Goal: Book appointment/travel/reservation

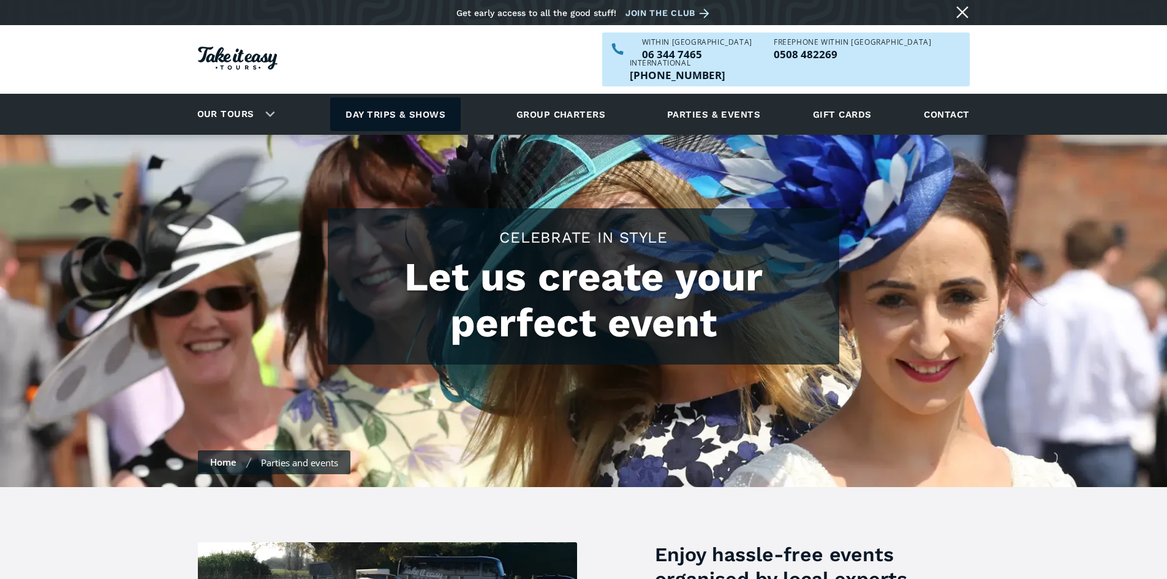
click at [391, 97] on link "Day trips & shows" at bounding box center [395, 114] width 131 height 34
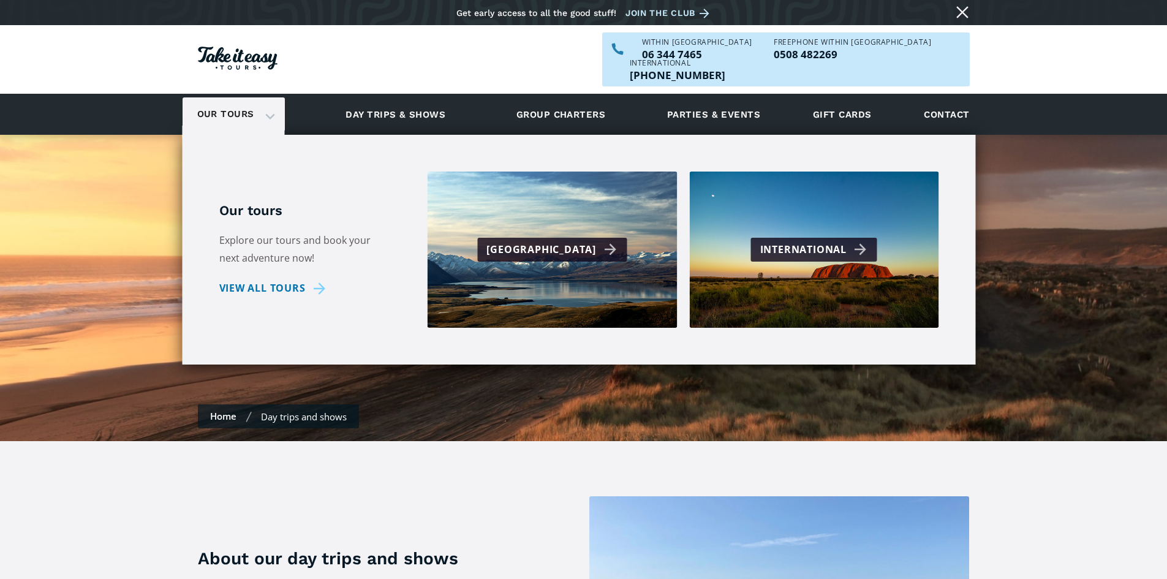
click at [233, 100] on link "Our tours" at bounding box center [225, 114] width 75 height 29
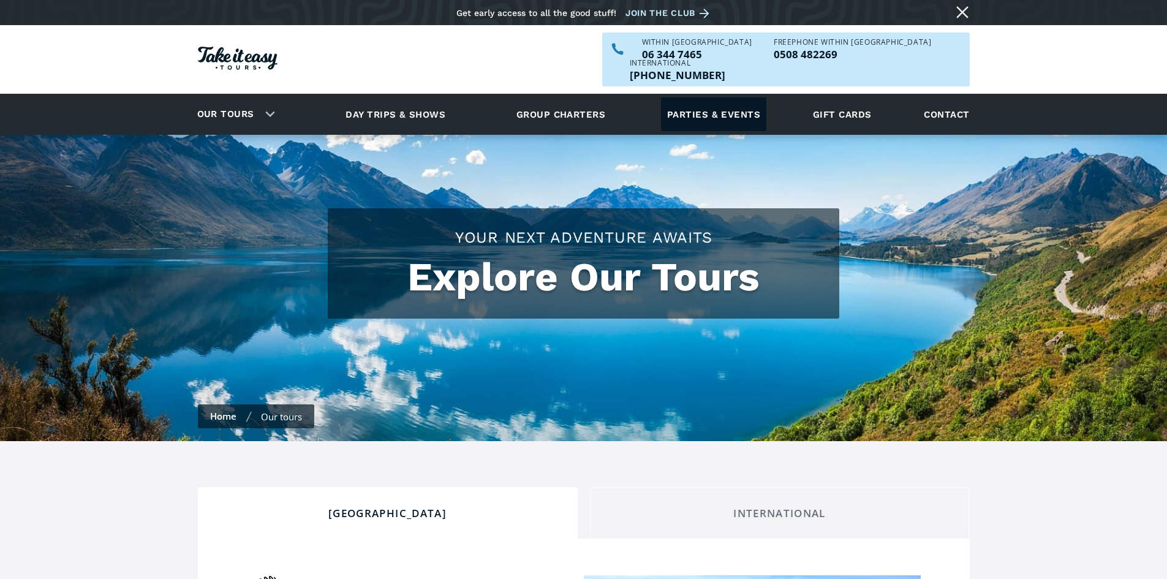
click at [715, 97] on link "Parties & events" at bounding box center [713, 114] width 105 height 34
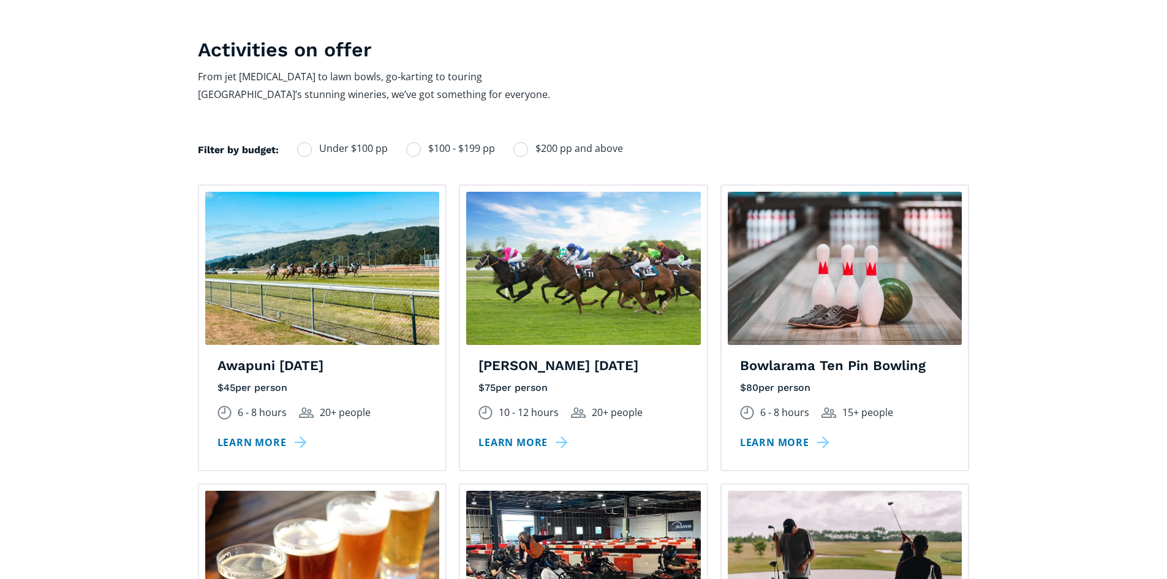
scroll to position [858, 0]
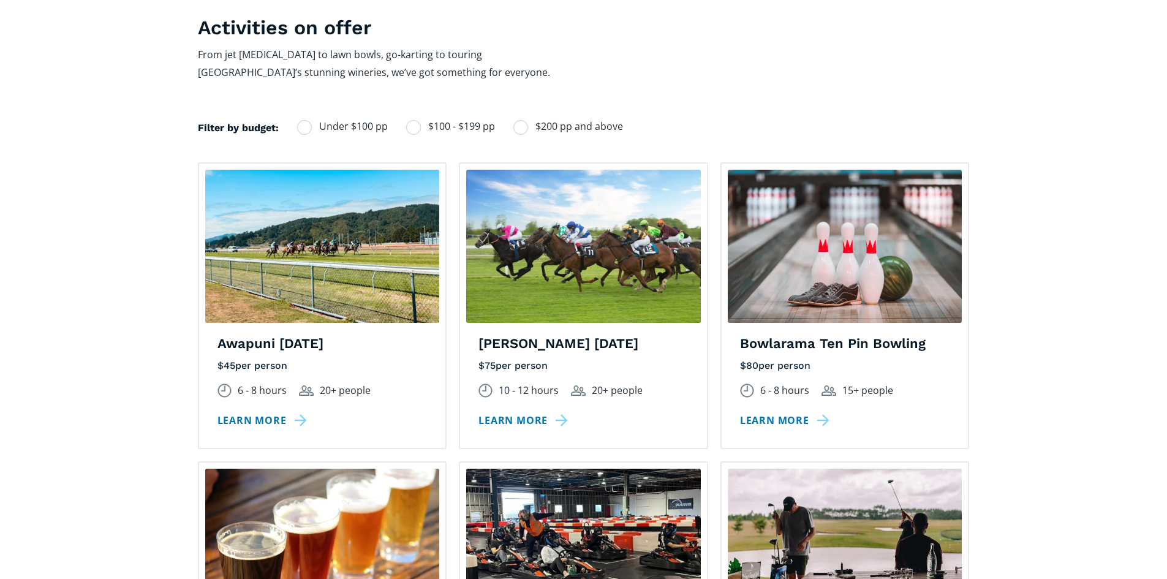
click at [409, 120] on div "Filters" at bounding box center [413, 127] width 15 height 15
click at [418, 123] on input "$100 - $199 pp" at bounding box center [422, 127] width 8 height 8
radio input "true"
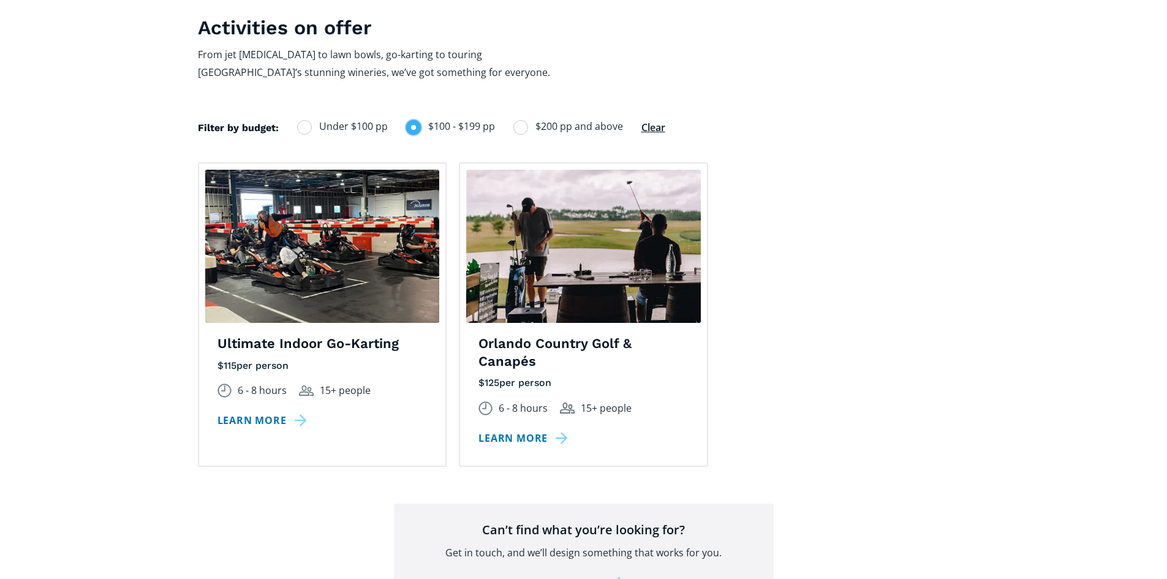
click at [522, 120] on div "Filters" at bounding box center [520, 127] width 15 height 15
click at [526, 123] on input "$200 pp and above" at bounding box center [530, 127] width 8 height 8
radio input "true"
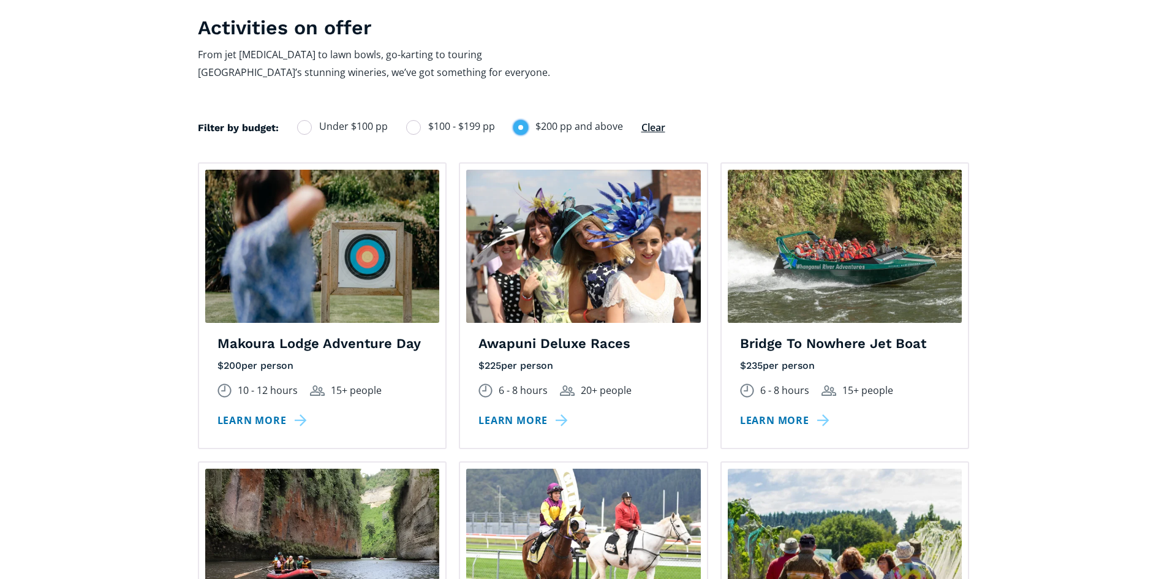
click at [255, 412] on link "Learn more" at bounding box center [265, 421] width 94 height 18
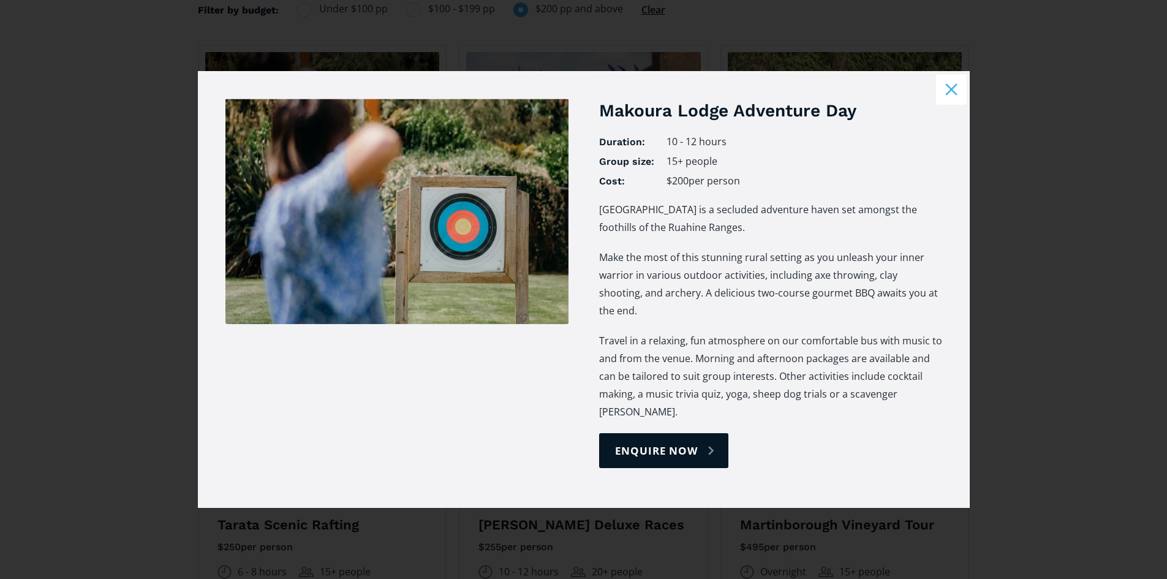
scroll to position [980, 0]
click at [944, 103] on button "Close modal" at bounding box center [951, 89] width 31 height 31
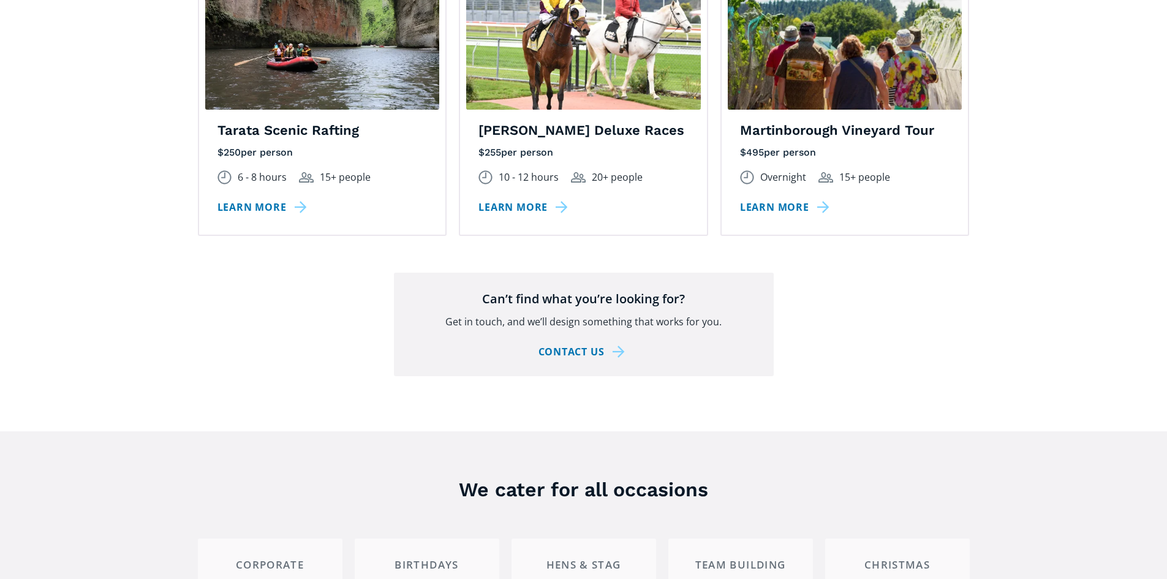
scroll to position [1532, 0]
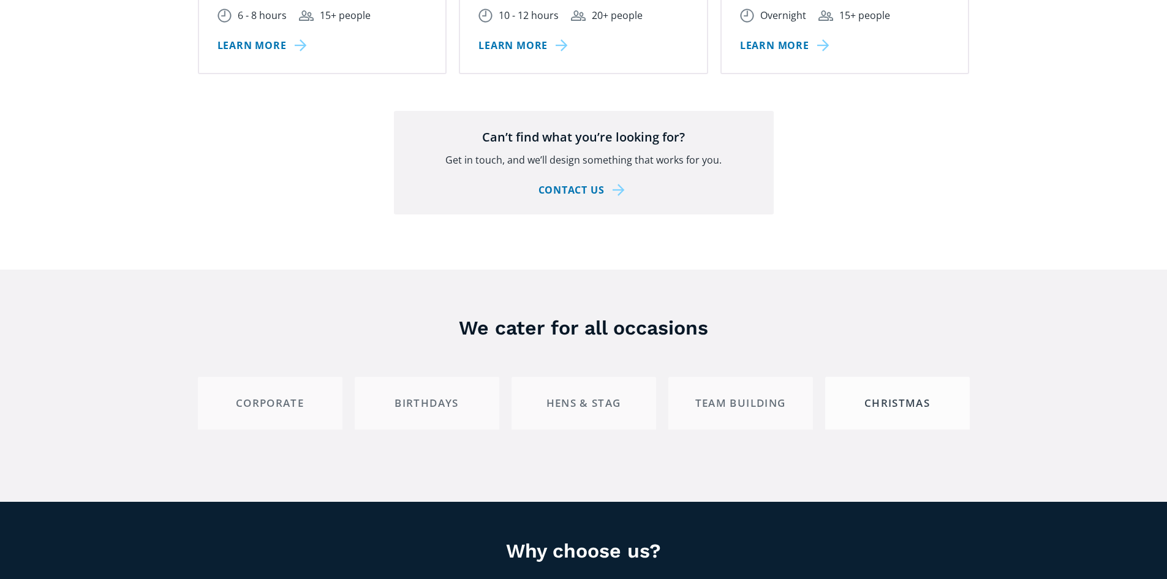
click at [880, 377] on link "Christmas" at bounding box center [897, 402] width 145 height 51
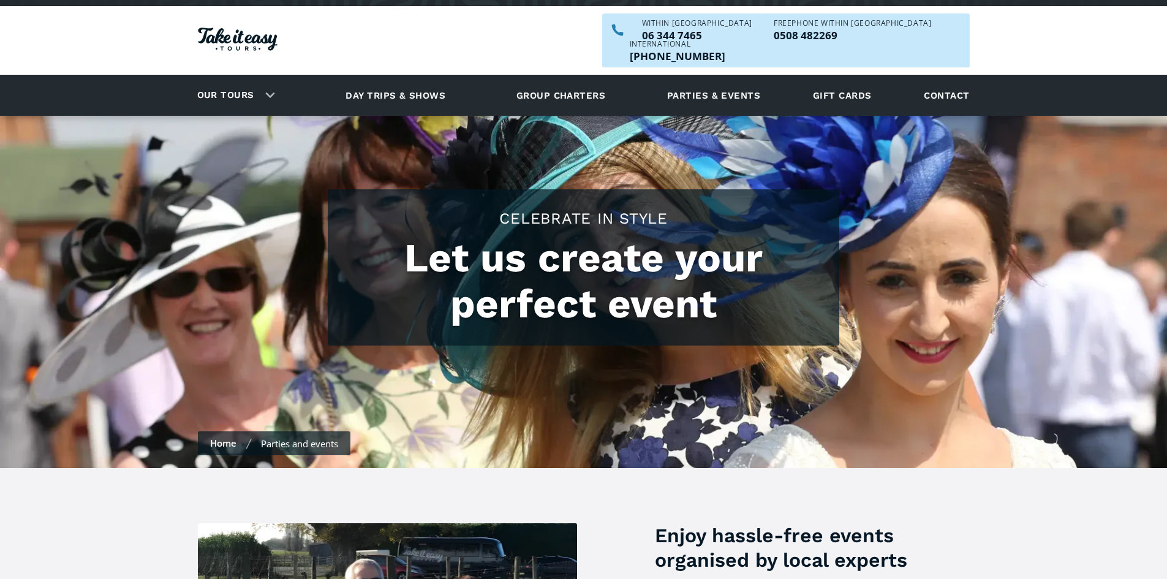
scroll to position [0, 0]
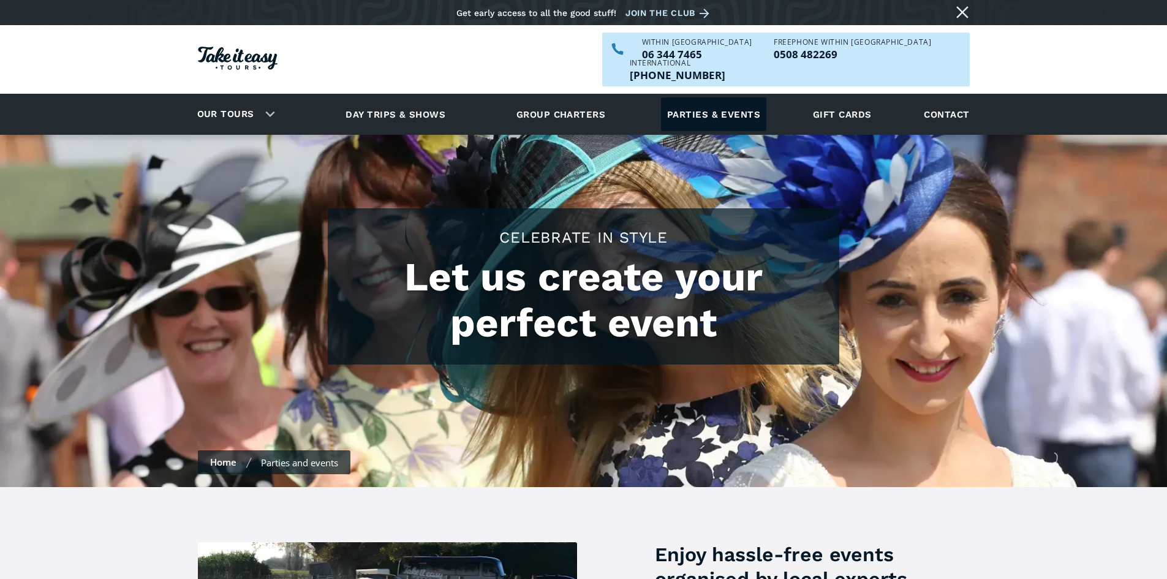
click at [718, 97] on link "Parties & events" at bounding box center [713, 114] width 105 height 34
click at [570, 97] on link "Group charters" at bounding box center [560, 114] width 119 height 34
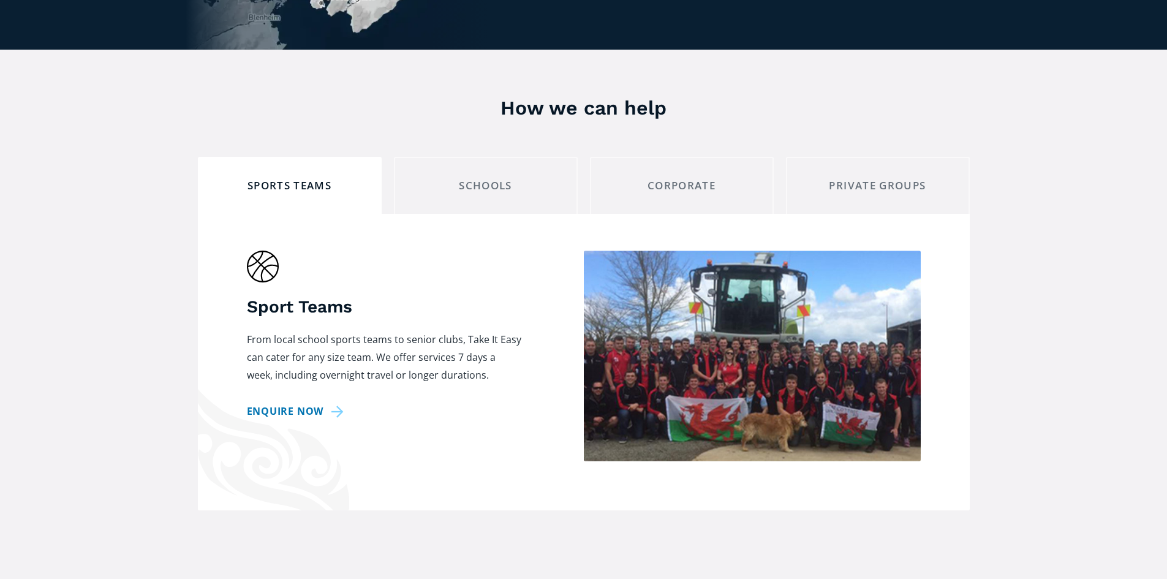
scroll to position [980, 0]
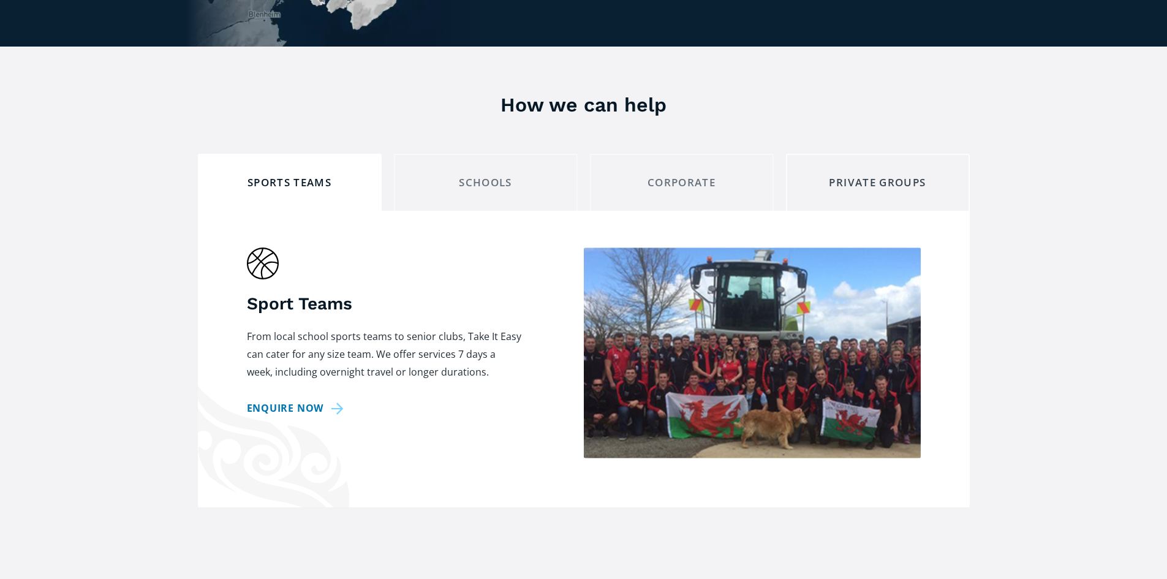
click at [869, 173] on div "private groups" at bounding box center [877, 182] width 163 height 19
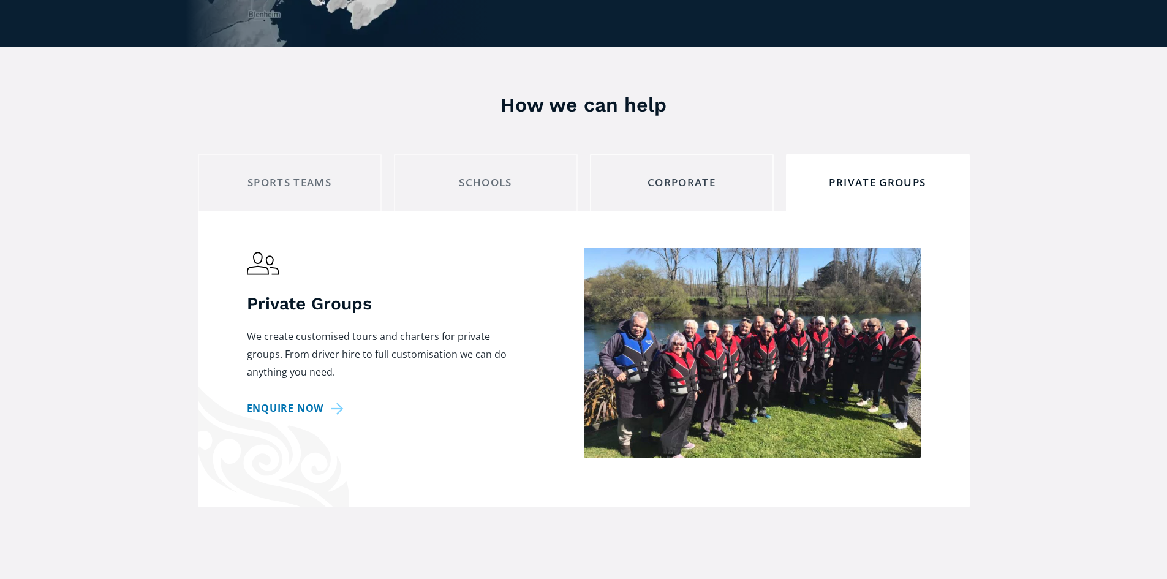
click at [751, 173] on div "corporate" at bounding box center [681, 182] width 163 height 19
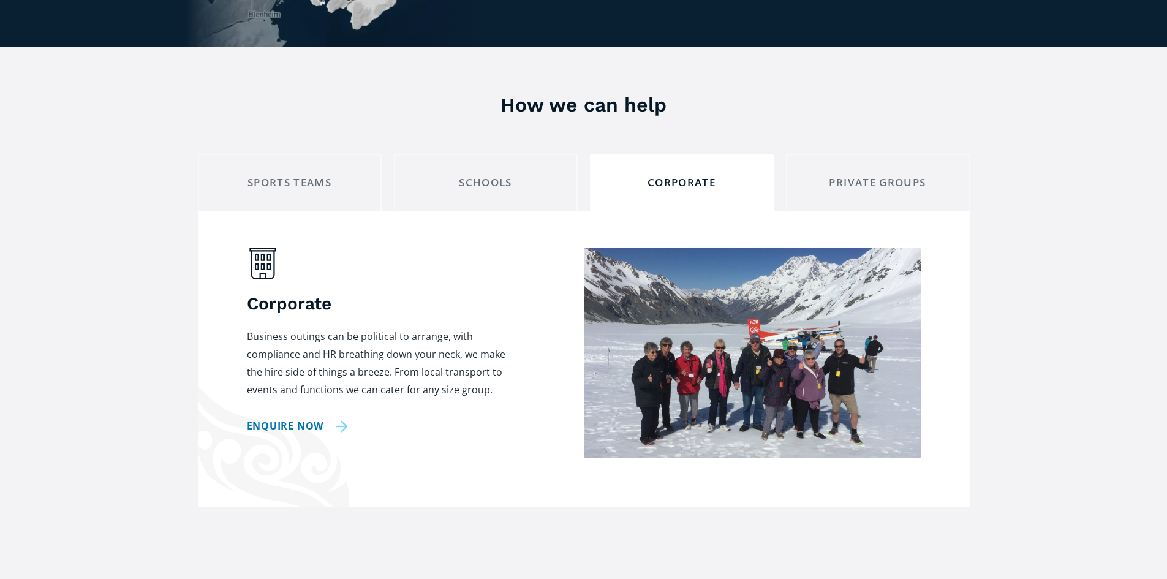
click at [325, 417] on link "Enquire now" at bounding box center [298, 426] width 102 height 18
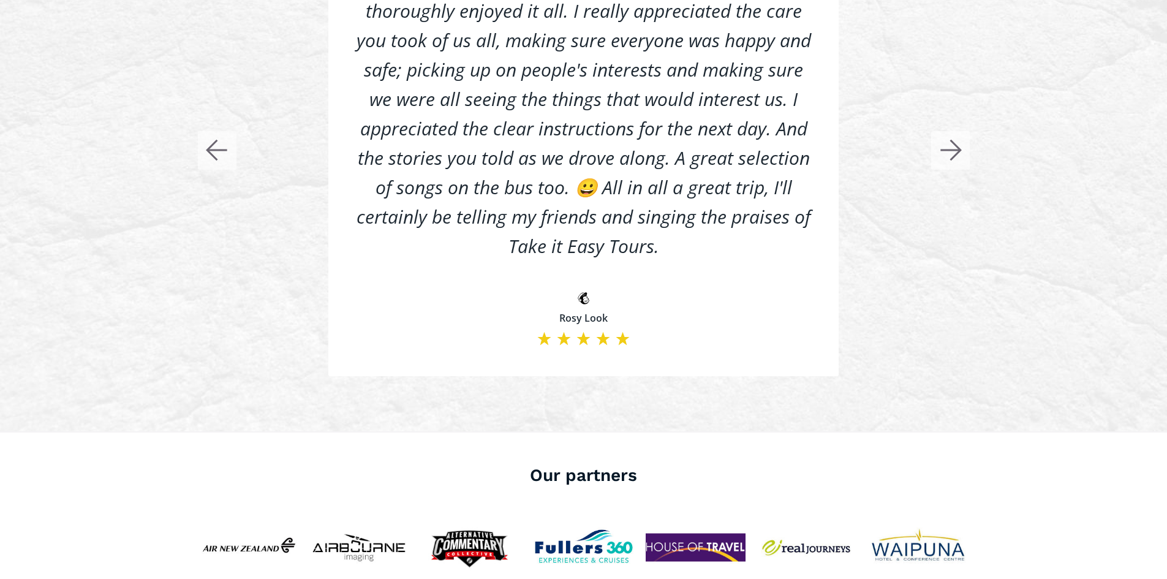
scroll to position [2703, 0]
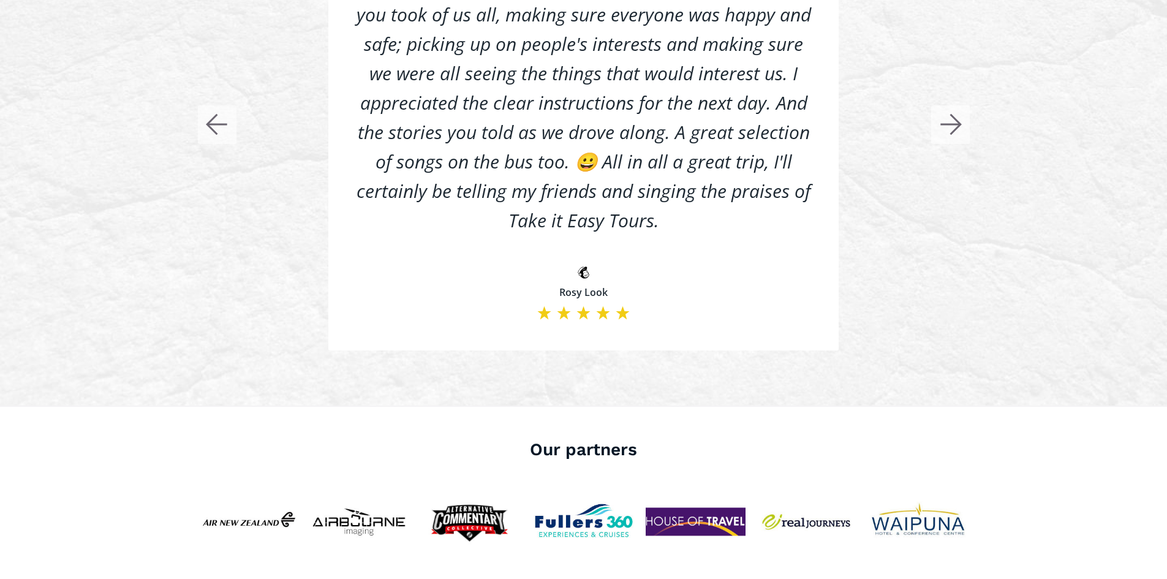
scroll to position [980, 0]
